Goal: Information Seeking & Learning: Learn about a topic

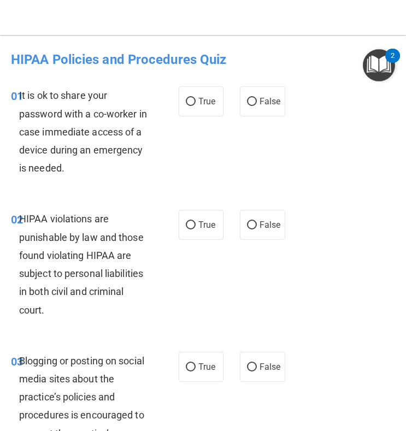
click at [73, 27] on nav "Toggle navigation [PERSON_NAME] [PERSON_NAME][EMAIL_ADDRESS][DOMAIN_NAME] Manag…" at bounding box center [203, 17] width 406 height 35
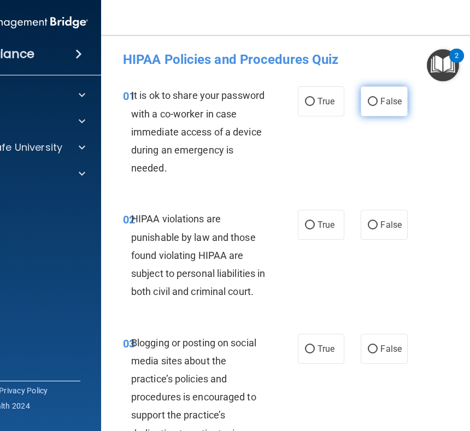
click at [368, 102] on input "False" at bounding box center [373, 102] width 10 height 8
radio input "true"
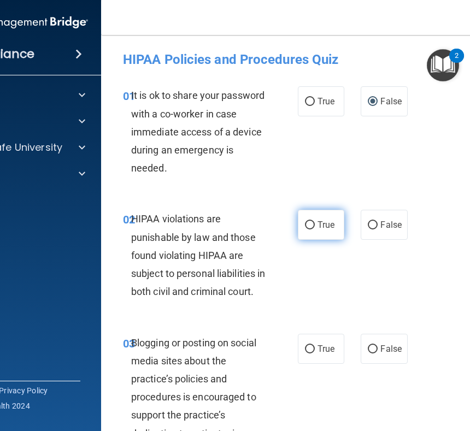
click at [306, 222] on input "True" at bounding box center [310, 225] width 10 height 8
radio input "true"
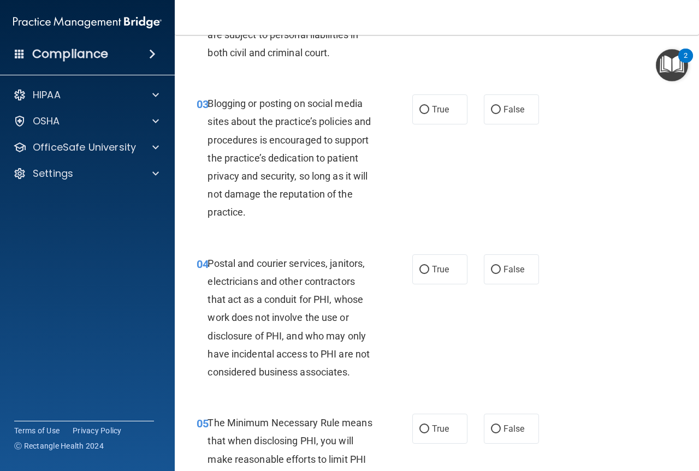
scroll to position [243, 0]
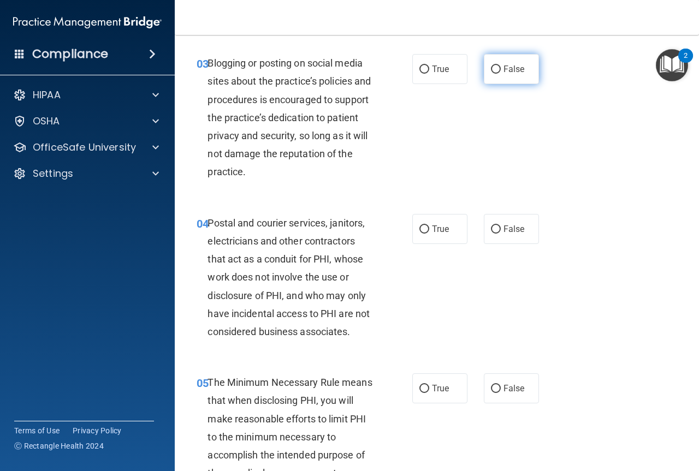
click at [396, 66] on input "False" at bounding box center [496, 70] width 10 height 8
radio input "true"
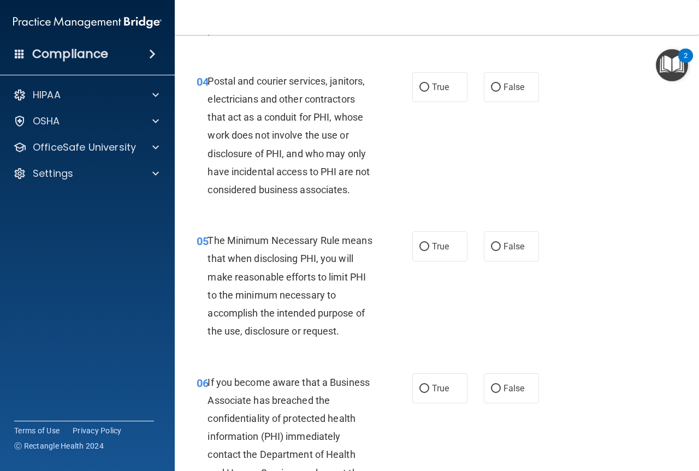
scroll to position [411, 0]
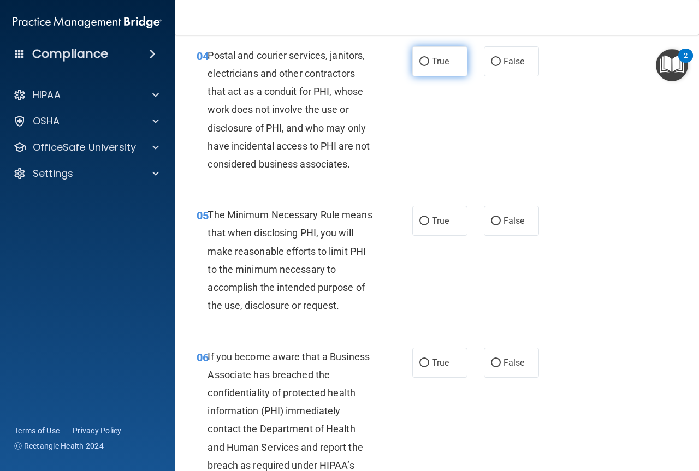
click at [396, 60] on input "True" at bounding box center [425, 62] width 10 height 8
radio input "true"
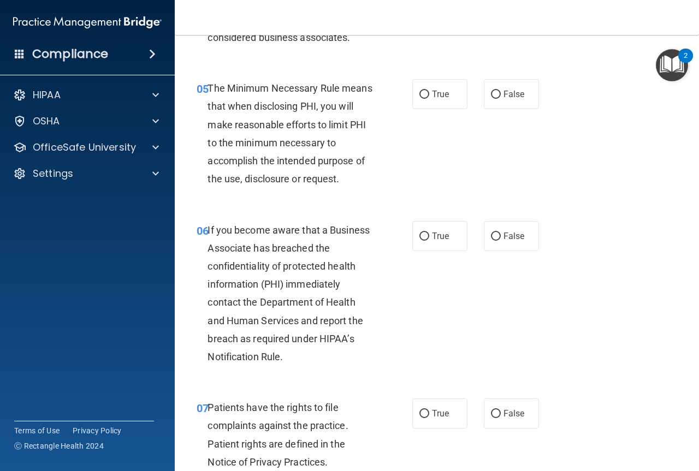
scroll to position [547, 0]
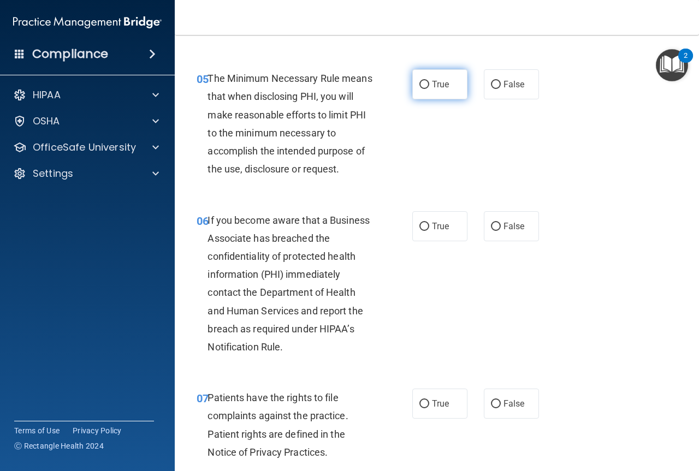
click at [396, 82] on input "True" at bounding box center [425, 85] width 10 height 8
radio input "true"
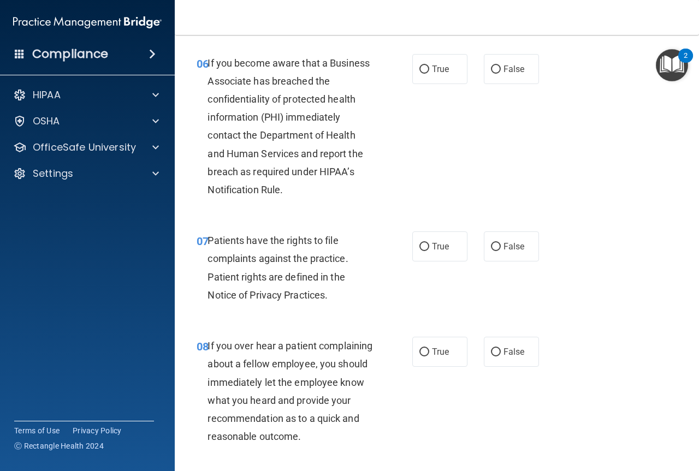
scroll to position [715, 0]
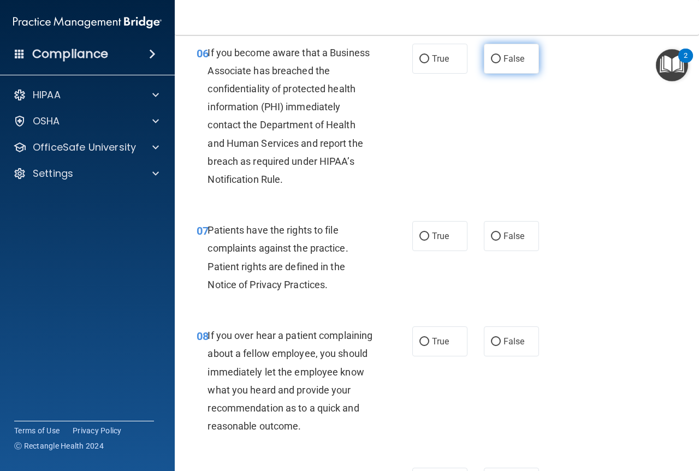
click at [396, 62] on input "False" at bounding box center [496, 59] width 10 height 8
radio input "true"
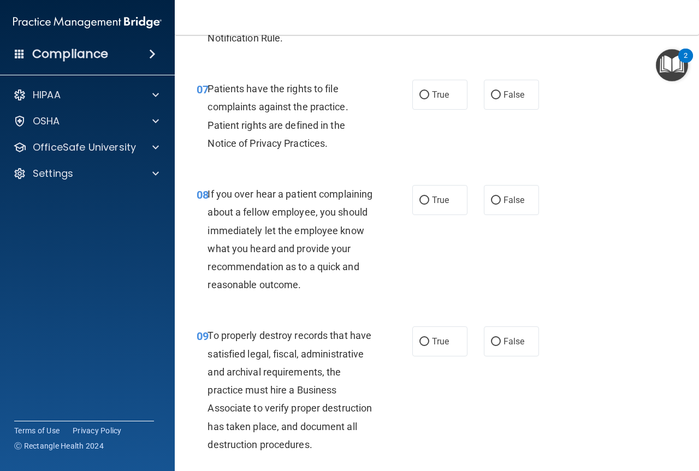
scroll to position [892, 0]
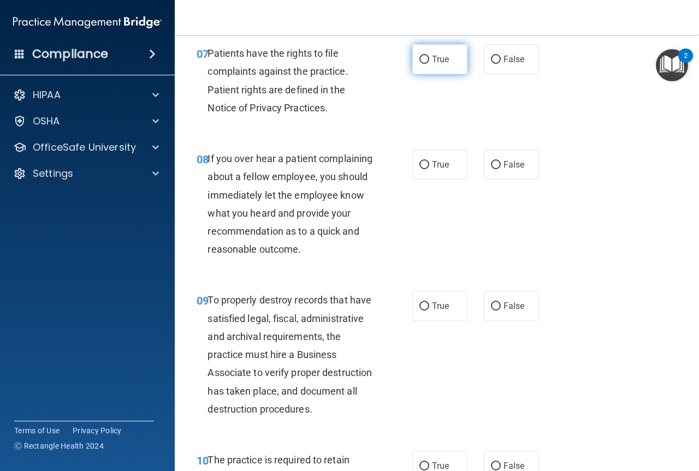
click at [396, 58] on input "True" at bounding box center [425, 60] width 10 height 8
radio input "true"
click at [396, 164] on input "False" at bounding box center [496, 165] width 10 height 8
radio input "true"
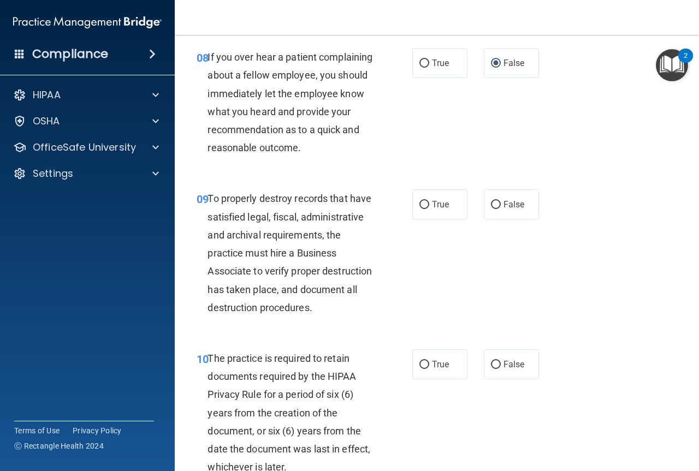
scroll to position [1009, 0]
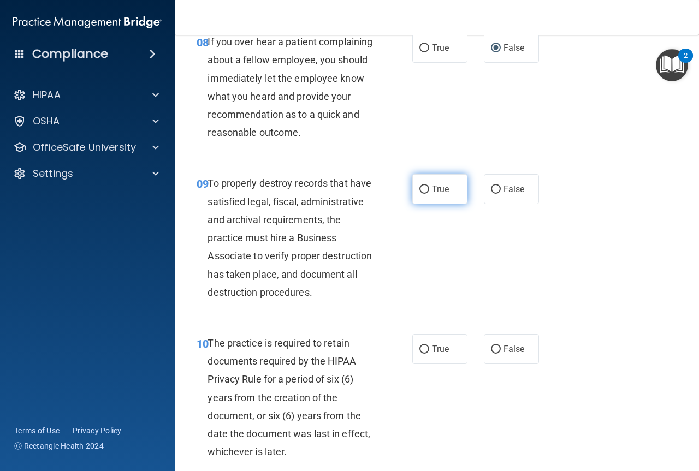
click at [396, 194] on input "True" at bounding box center [425, 190] width 10 height 8
radio input "true"
click at [396, 194] on input "False" at bounding box center [496, 190] width 10 height 8
radio input "true"
radio input "false"
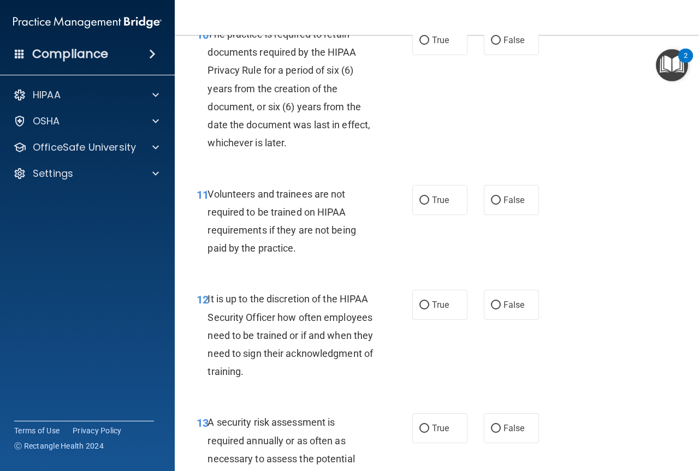
scroll to position [1329, 0]
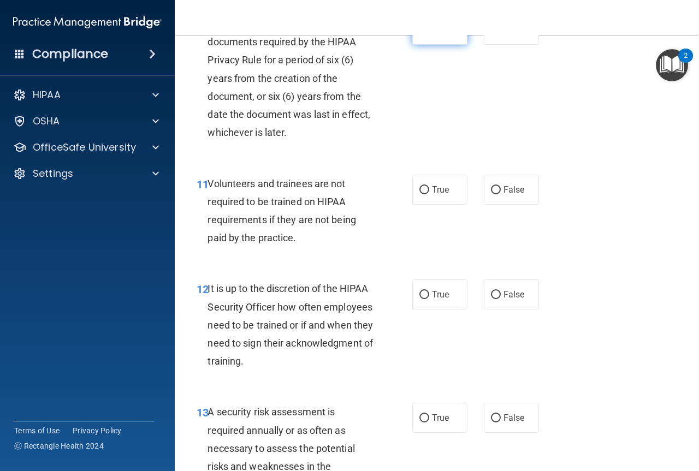
click at [396, 34] on input "True" at bounding box center [425, 30] width 10 height 8
radio input "true"
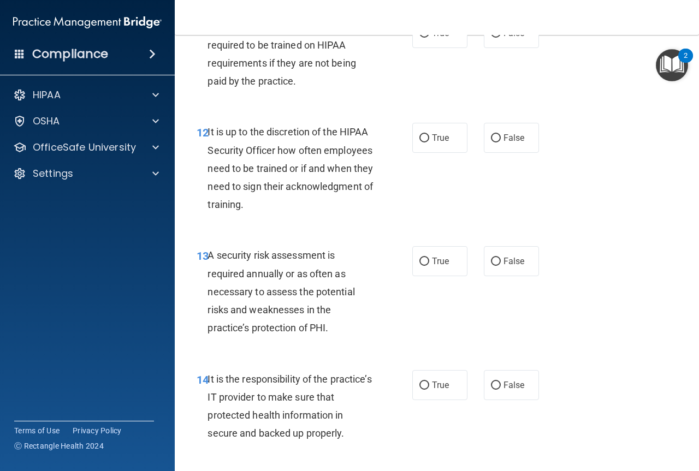
scroll to position [1501, 0]
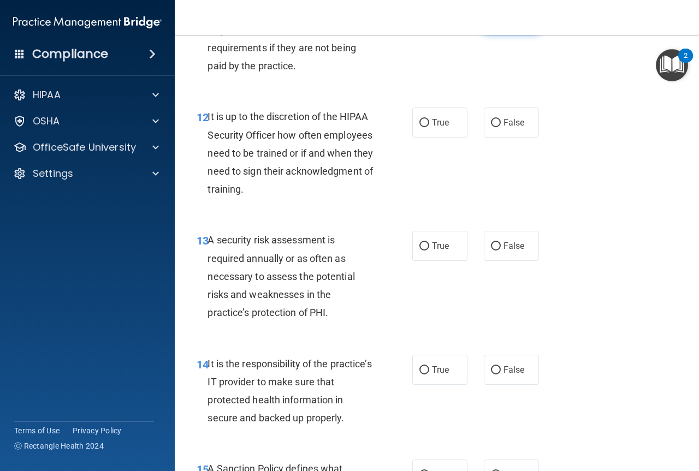
click at [396, 22] on input "False" at bounding box center [496, 18] width 10 height 8
radio input "true"
click at [396, 127] on input "True" at bounding box center [425, 123] width 10 height 8
radio input "true"
click at [396, 138] on label "False" at bounding box center [511, 123] width 55 height 30
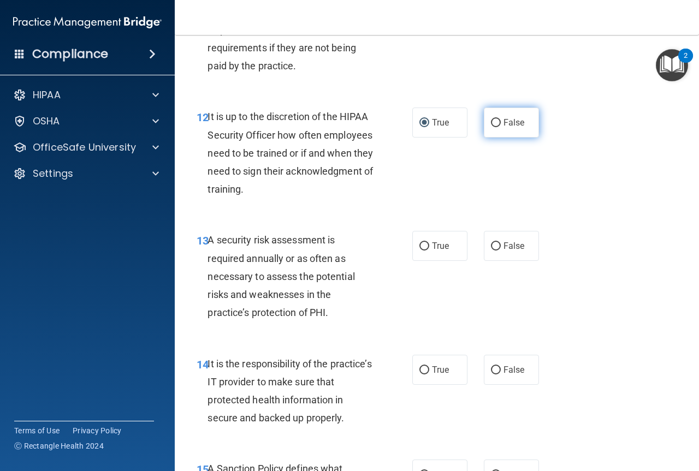
click at [396, 127] on input "False" at bounding box center [496, 123] width 10 height 8
radio input "true"
radio input "false"
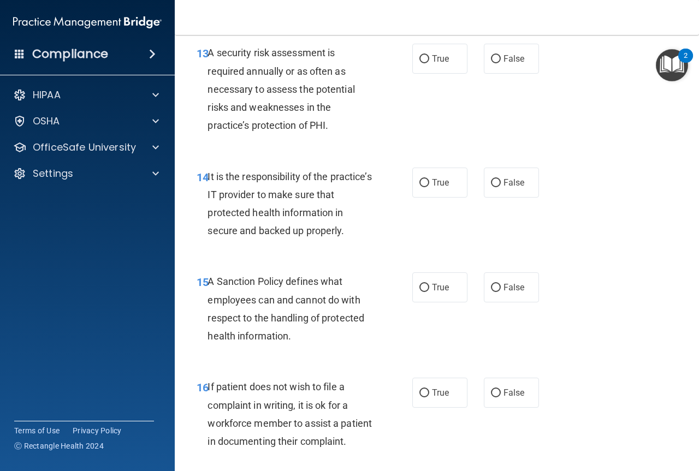
scroll to position [1714, 0]
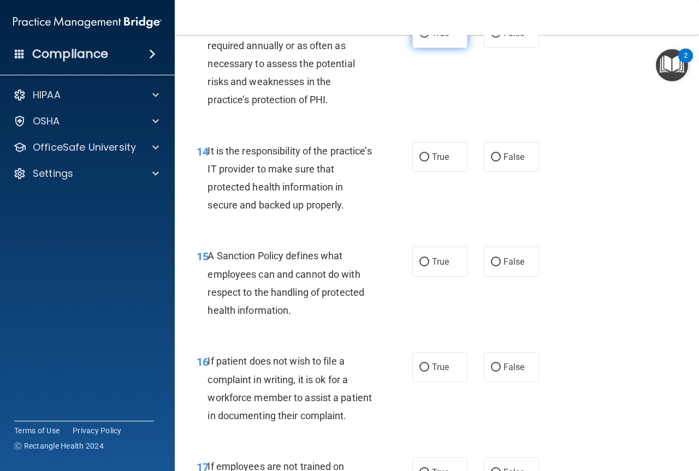
click at [396, 38] on input "True" at bounding box center [425, 34] width 10 height 8
radio input "true"
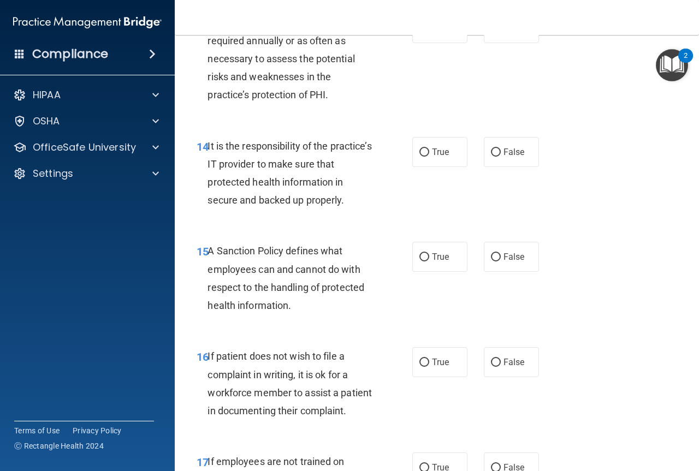
scroll to position [1688, 0]
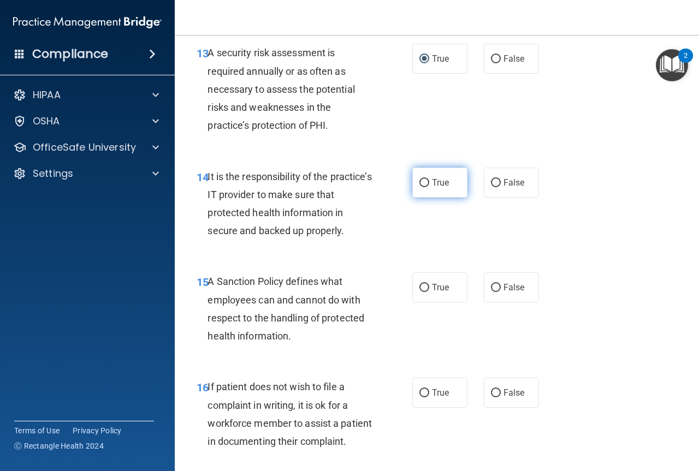
click at [396, 187] on input "True" at bounding box center [425, 183] width 10 height 8
radio input "true"
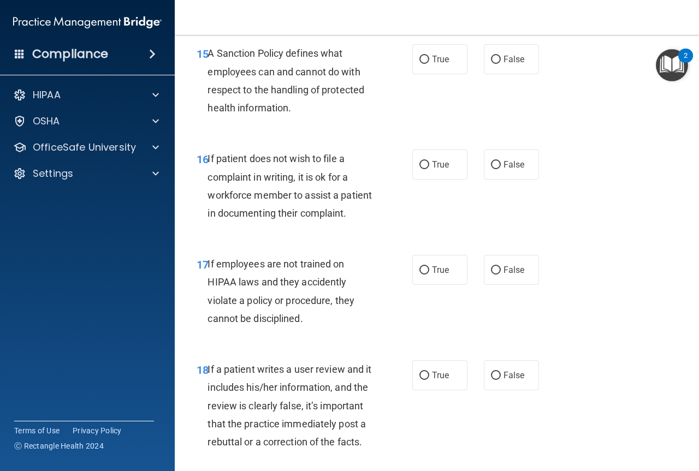
scroll to position [1947, 0]
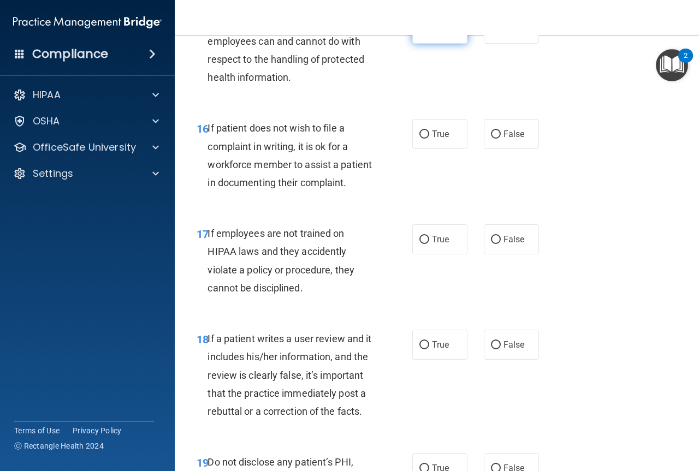
click at [396, 33] on input "True" at bounding box center [425, 29] width 10 height 8
radio input "true"
click at [396, 139] on input "True" at bounding box center [425, 135] width 10 height 8
radio input "true"
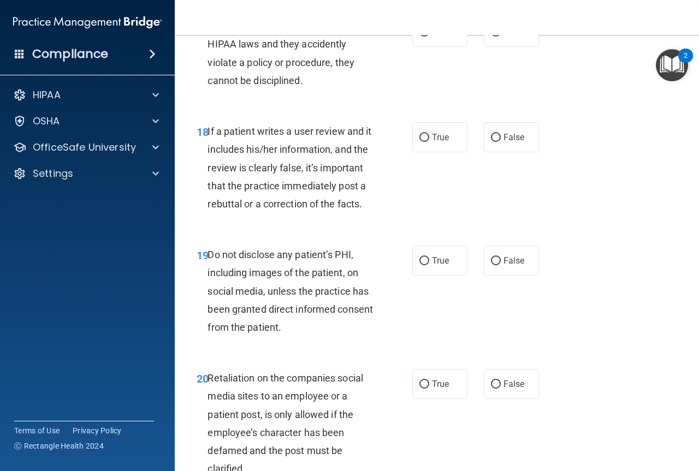
scroll to position [2175, 0]
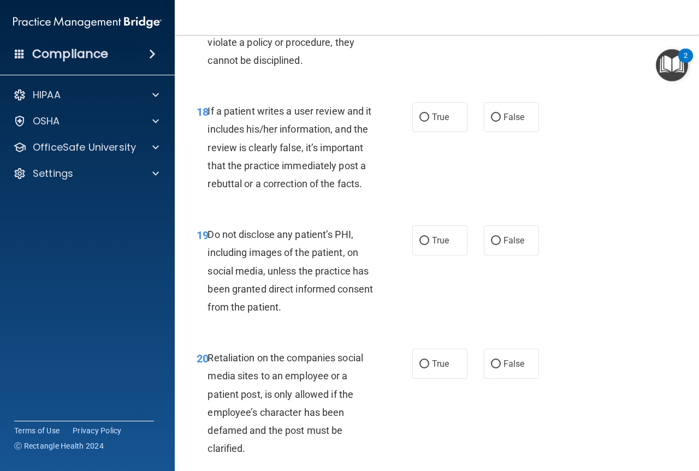
click at [396, 16] on input "False" at bounding box center [496, 12] width 10 height 8
radio input "true"
click at [396, 122] on input "False" at bounding box center [496, 118] width 10 height 8
radio input "true"
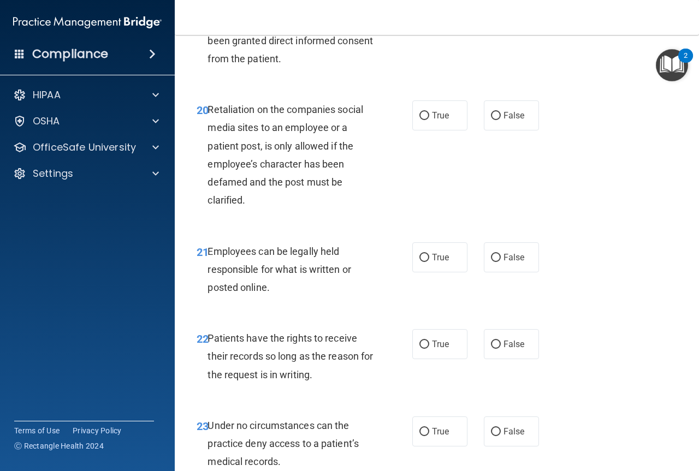
scroll to position [2439, 0]
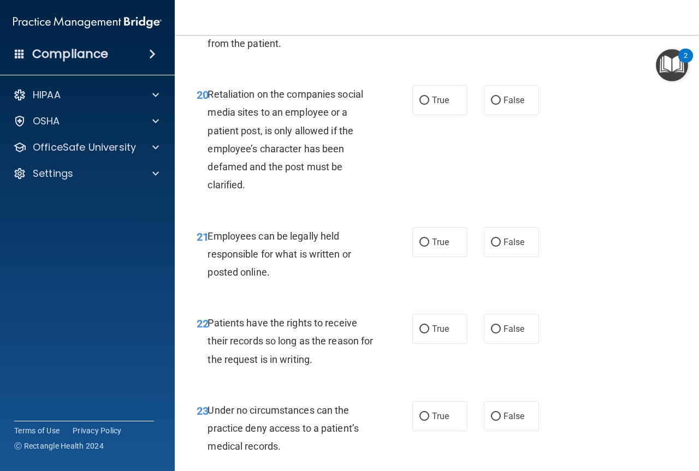
radio input "true"
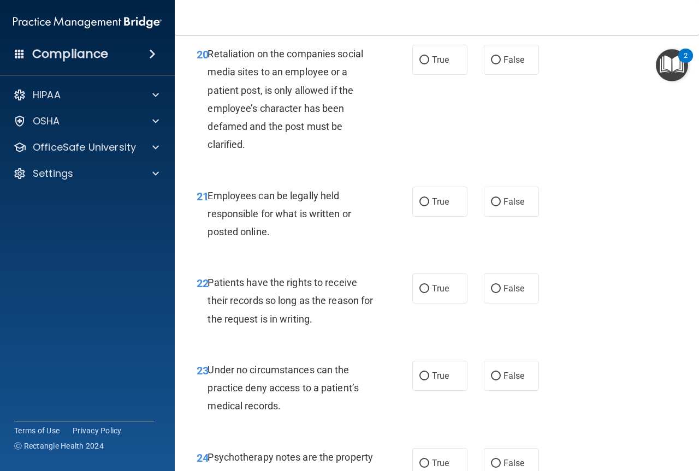
scroll to position [2525, 0]
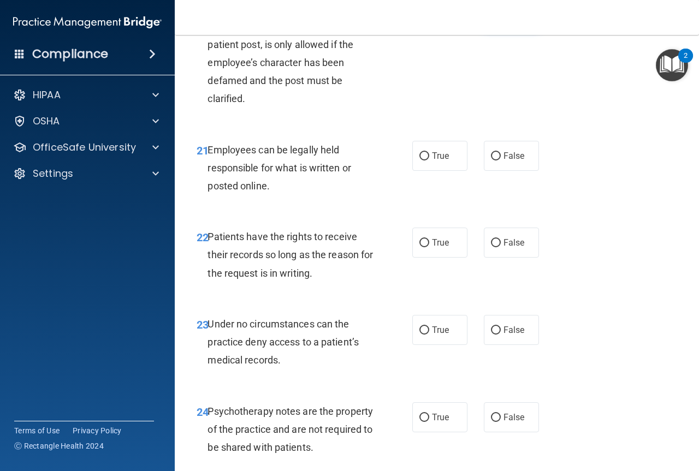
click at [396, 19] on input "False" at bounding box center [496, 14] width 10 height 8
radio input "true"
click at [396, 161] on input "True" at bounding box center [425, 156] width 10 height 8
radio input "true"
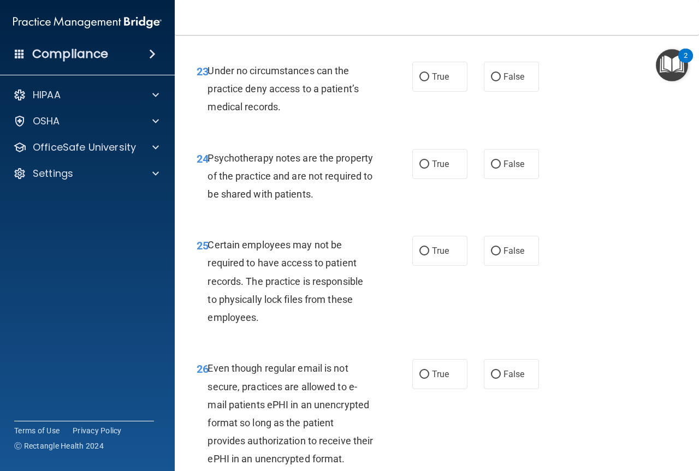
scroll to position [2784, 0]
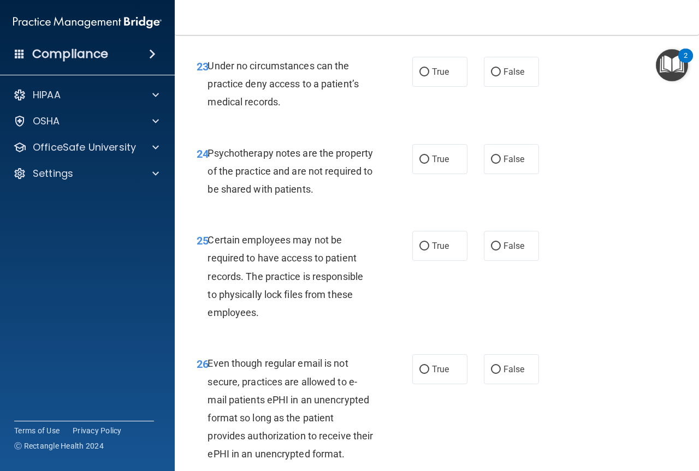
radio input "true"
radio input "false"
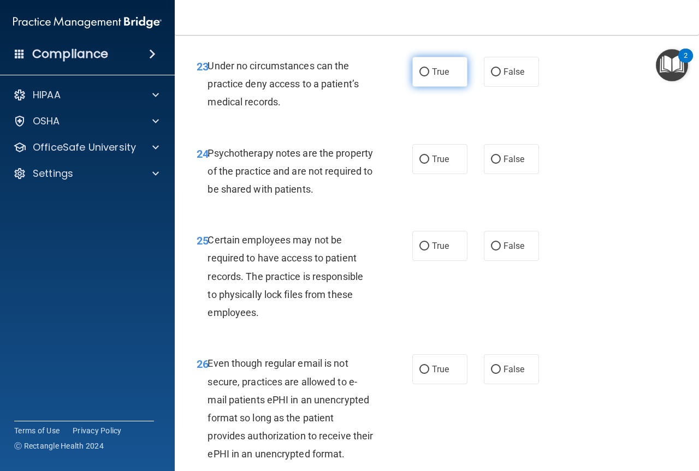
click at [396, 76] on input "True" at bounding box center [425, 72] width 10 height 8
radio input "true"
click at [396, 87] on label "False" at bounding box center [511, 72] width 55 height 30
click at [396, 76] on input "False" at bounding box center [496, 72] width 10 height 8
radio input "true"
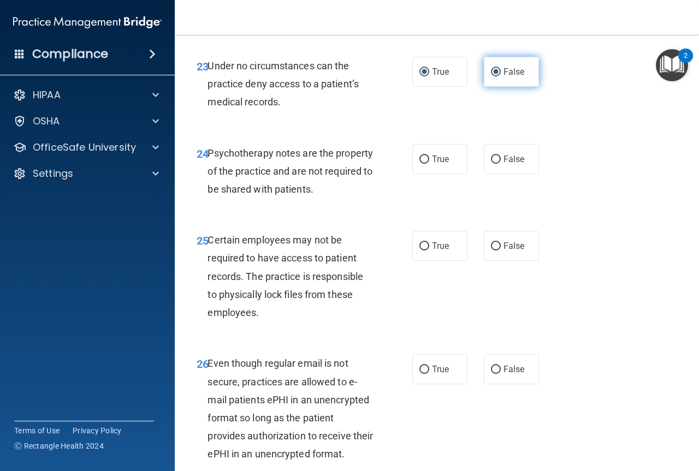
radio input "false"
click at [396, 174] on label "True" at bounding box center [439, 159] width 55 height 30
click at [396, 164] on input "True" at bounding box center [425, 160] width 10 height 8
radio input "true"
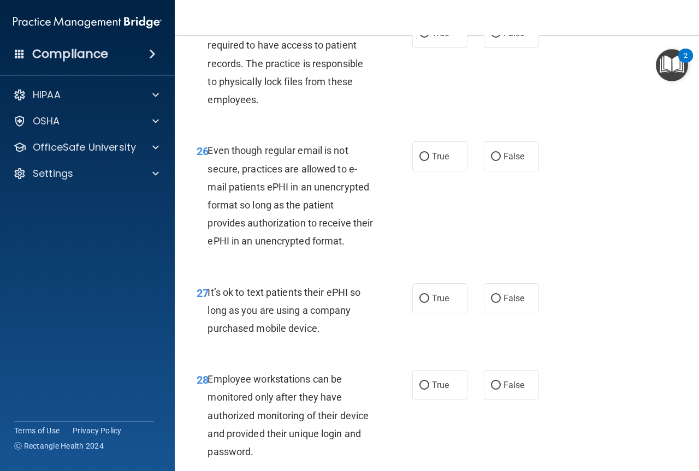
scroll to position [3037, 0]
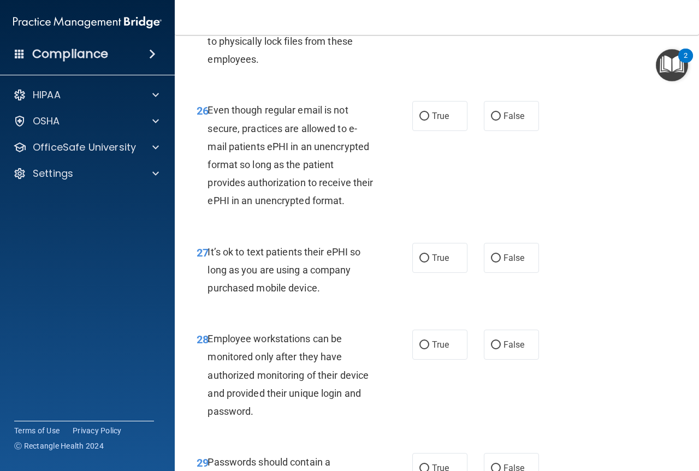
radio input "true"
click at [396, 121] on input "True" at bounding box center [425, 117] width 10 height 8
radio input "true"
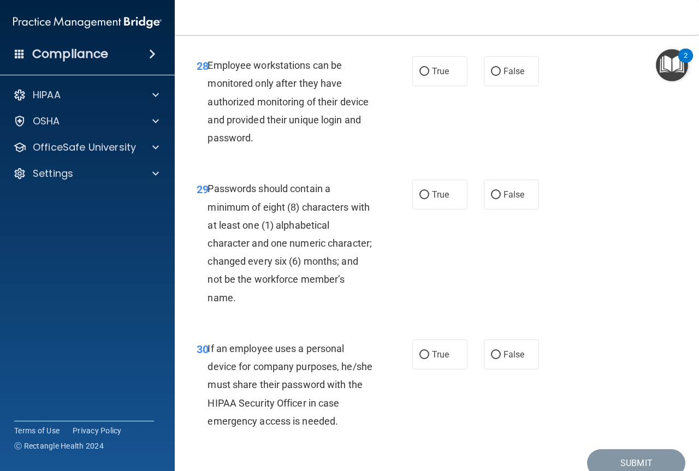
scroll to position [3286, 0]
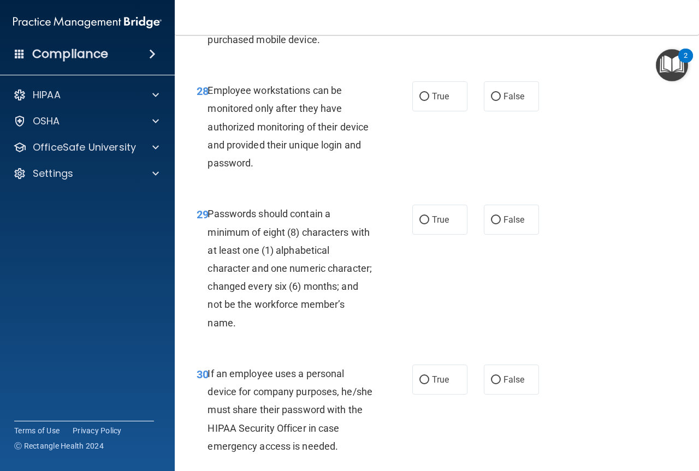
click at [396, 14] on input "False" at bounding box center [496, 10] width 10 height 8
radio input "true"
click at [396, 101] on input "False" at bounding box center [496, 97] width 10 height 8
radio input "true"
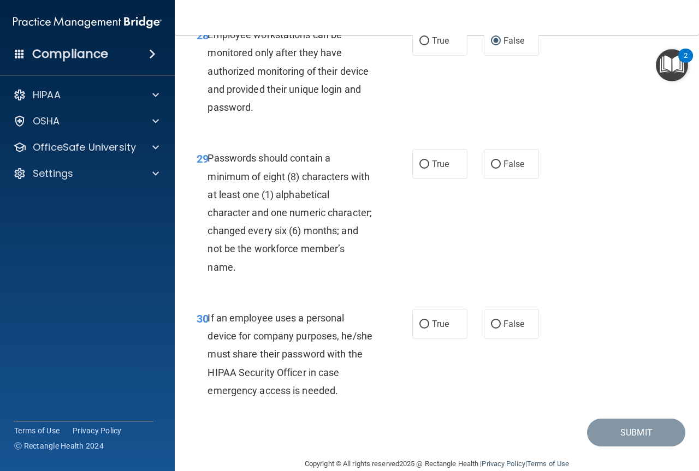
scroll to position [3357, 0]
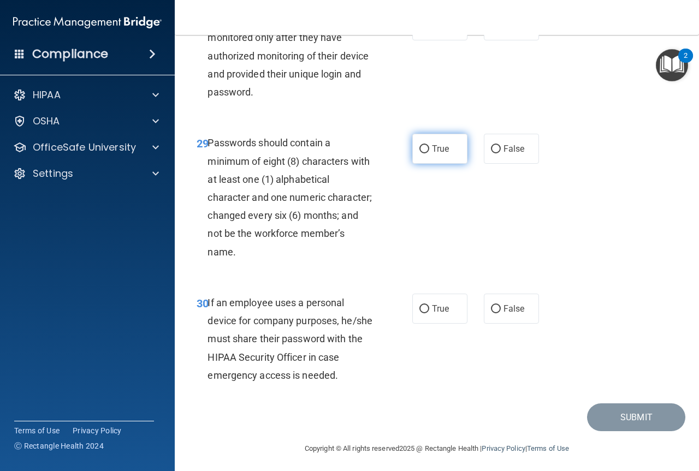
click at [396, 154] on input "True" at bounding box center [425, 149] width 10 height 8
radio input "true"
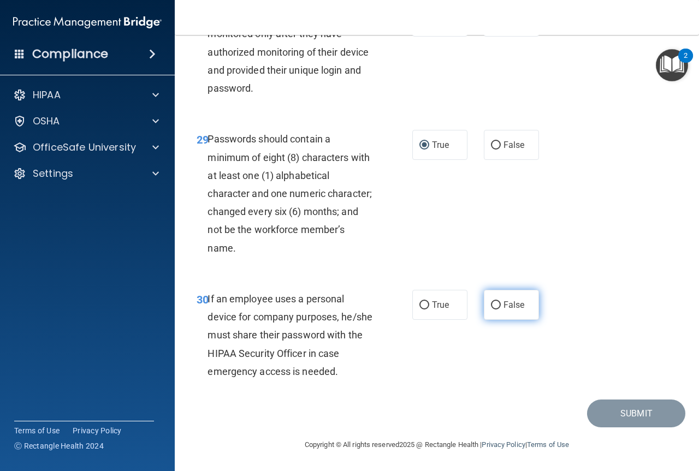
click at [396, 308] on input "False" at bounding box center [496, 306] width 10 height 8
radio input "true"
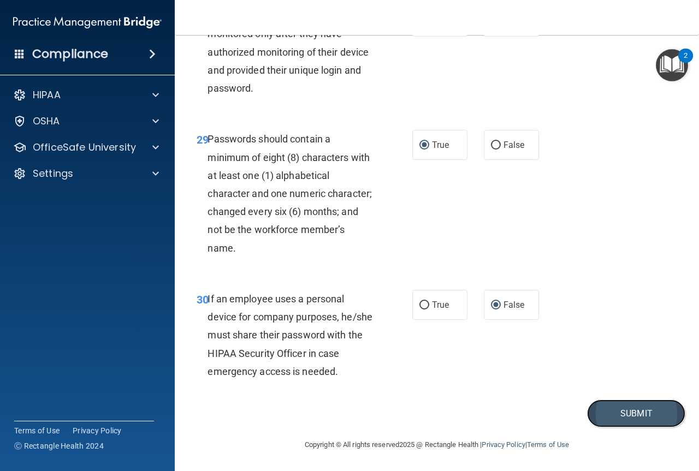
click at [396, 410] on button "Submit" at bounding box center [636, 414] width 98 height 28
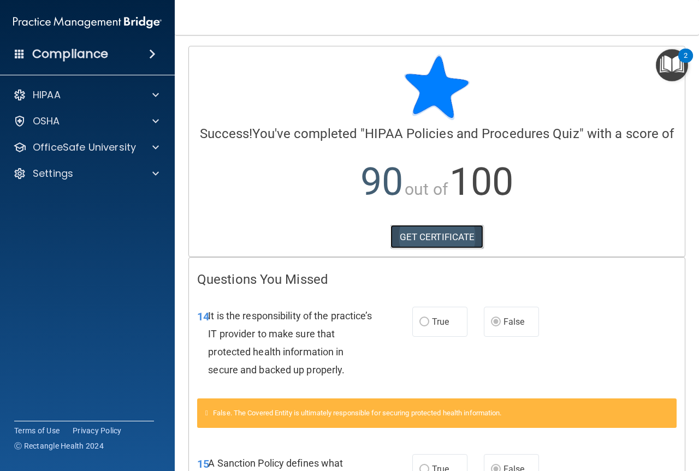
click at [396, 249] on link "GET CERTIFICATE" at bounding box center [437, 237] width 93 height 24
click at [86, 151] on p "OfficeSafe University" at bounding box center [84, 147] width 103 height 13
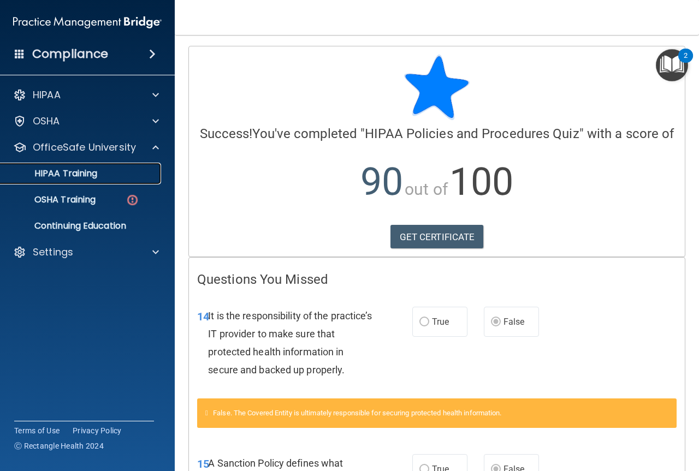
click at [83, 174] on p "HIPAA Training" at bounding box center [52, 173] width 90 height 11
